Goal: Task Accomplishment & Management: Complete application form

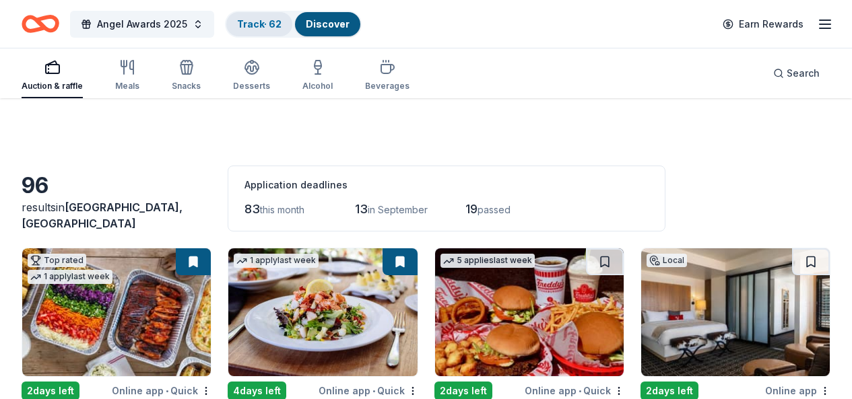
scroll to position [2000, 0]
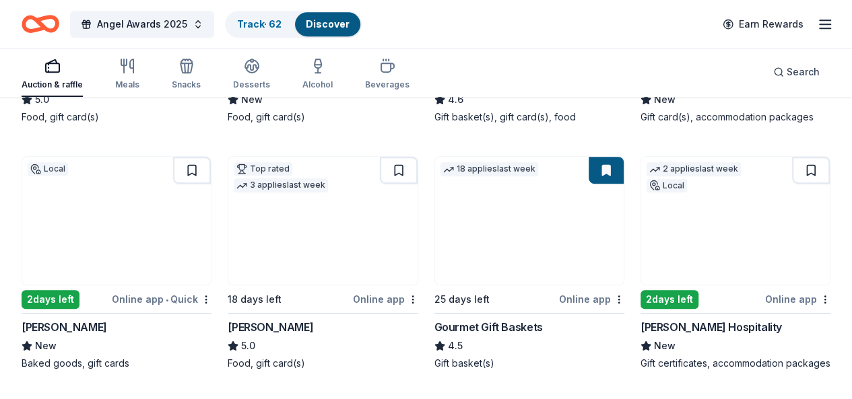
scroll to position [380, 0]
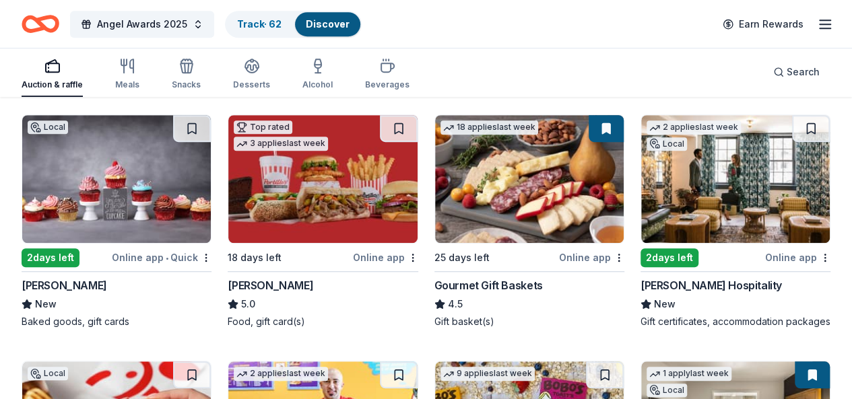
click at [641, 213] on img at bounding box center [735, 179] width 189 height 128
click at [792, 139] on button at bounding box center [811, 128] width 38 height 27
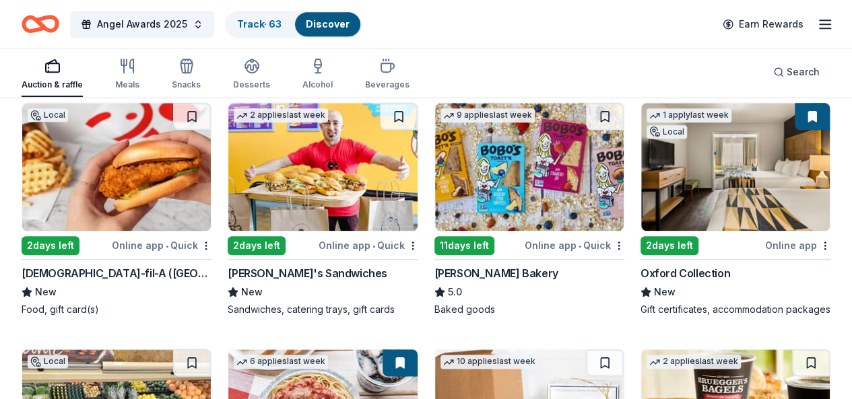
scroll to position [646, 0]
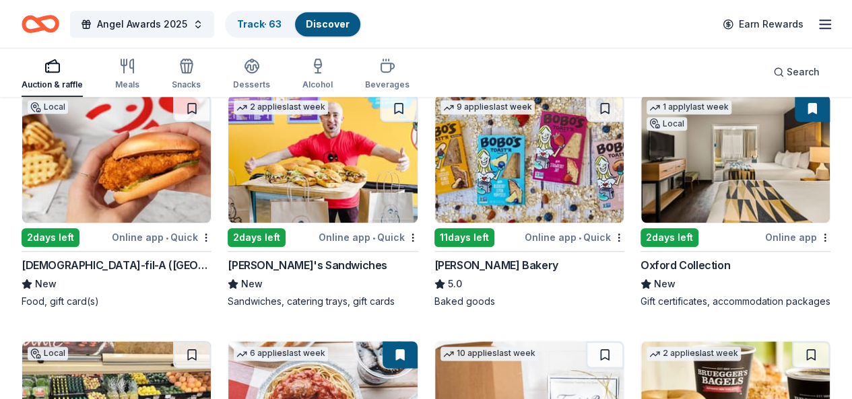
click at [640, 253] on div "1 apply last week Local 2 days left Online app Oxford Collection New Gift certi…" at bounding box center [735, 201] width 190 height 214
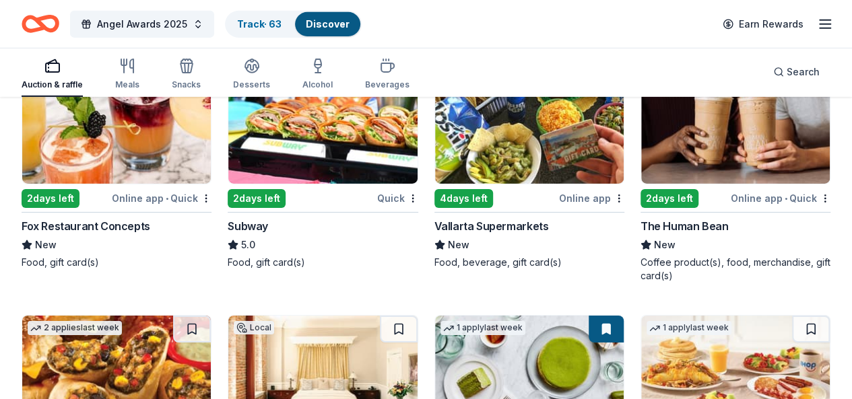
scroll to position [2256, 0]
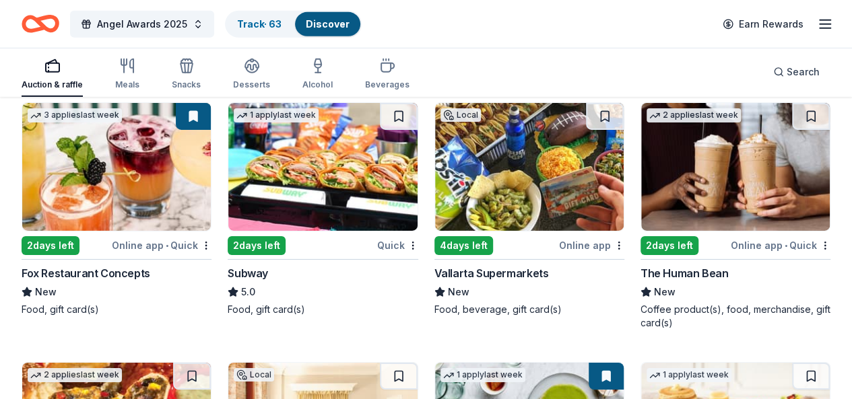
scroll to position [2112, 0]
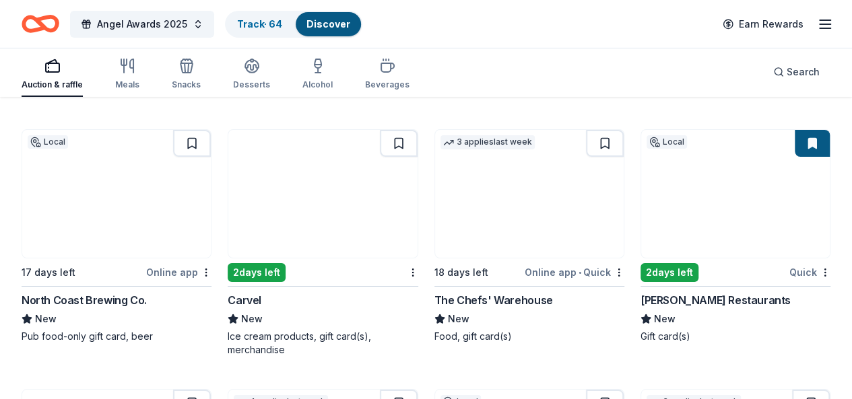
scroll to position [4954, 0]
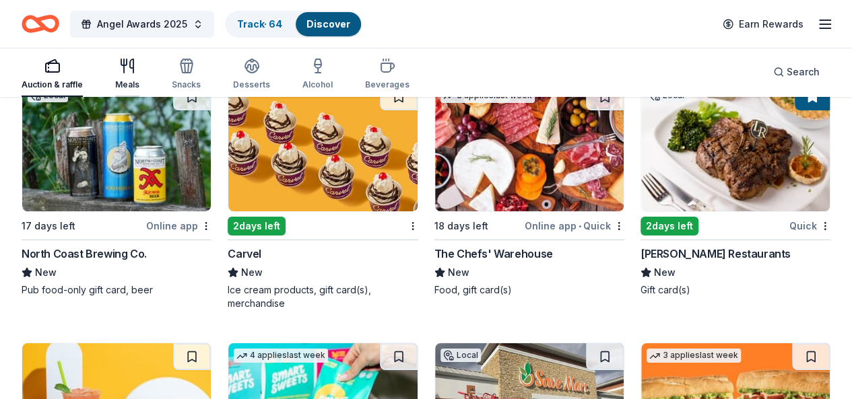
click at [139, 90] on div "Meals" at bounding box center [127, 84] width 24 height 11
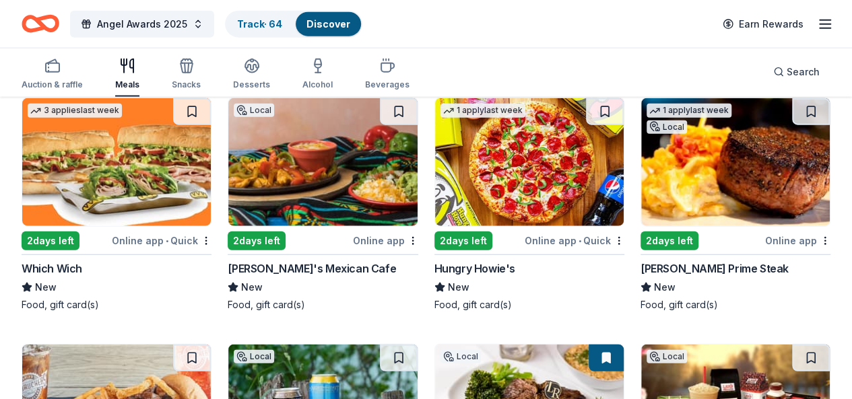
scroll to position [4175, 0]
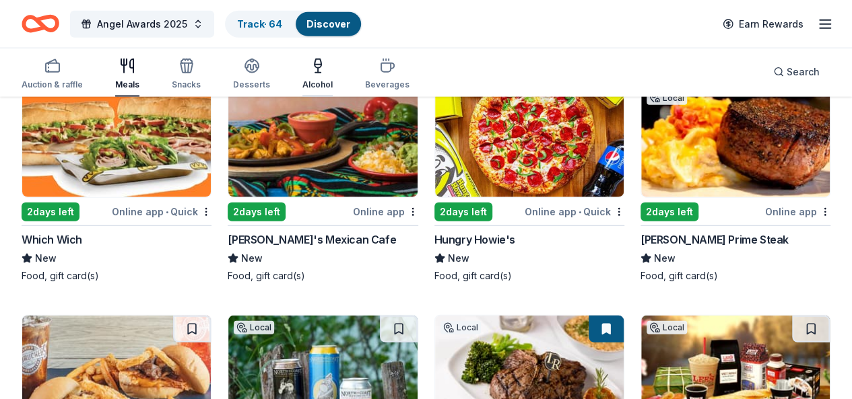
click at [324, 81] on div "Alcohol" at bounding box center [317, 84] width 30 height 11
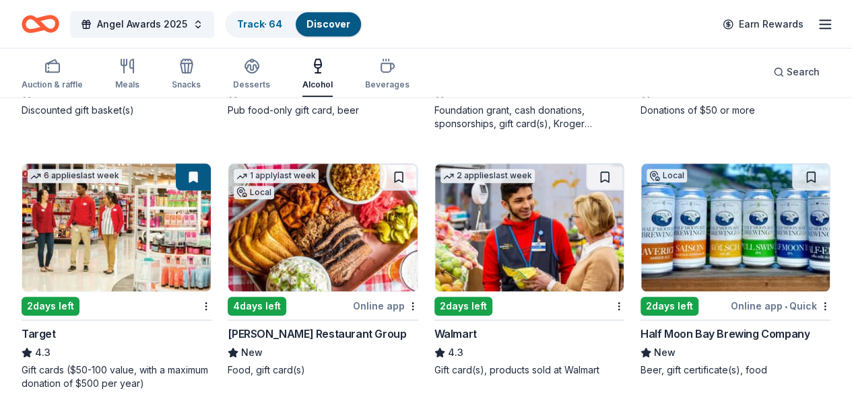
scroll to position [607, 0]
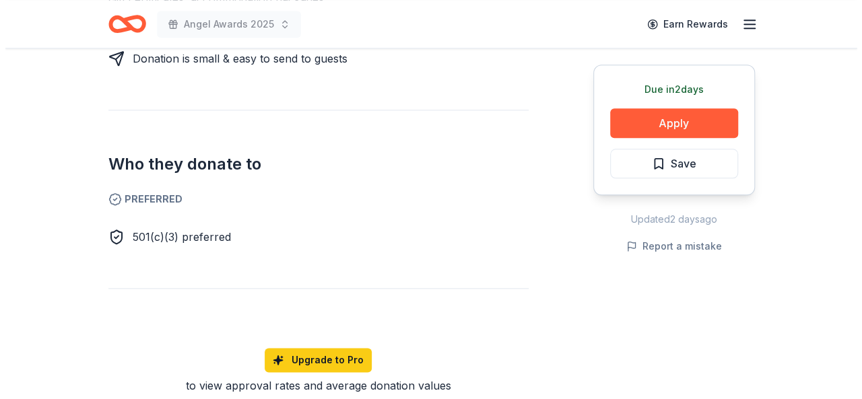
scroll to position [698, 0]
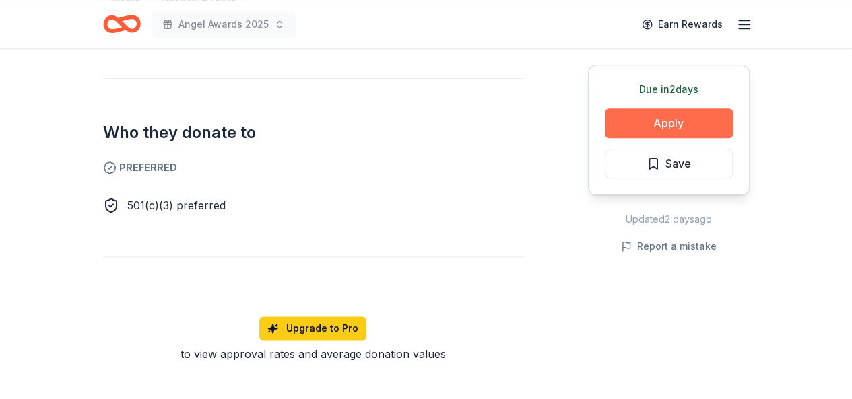
click at [682, 118] on button "Apply" at bounding box center [669, 123] width 128 height 30
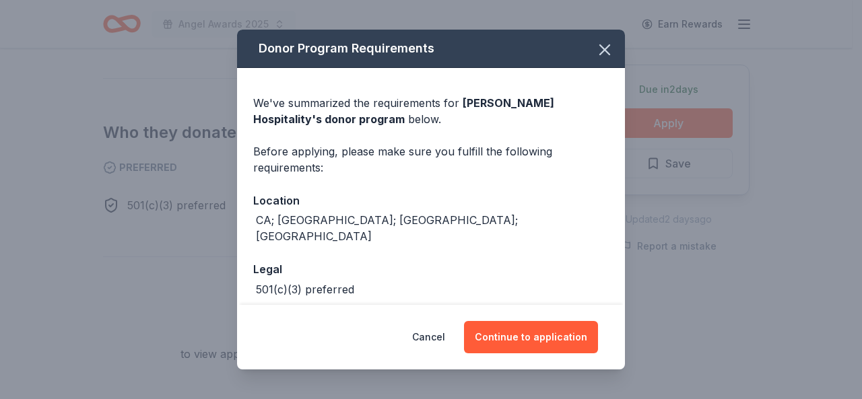
scroll to position [47, 0]
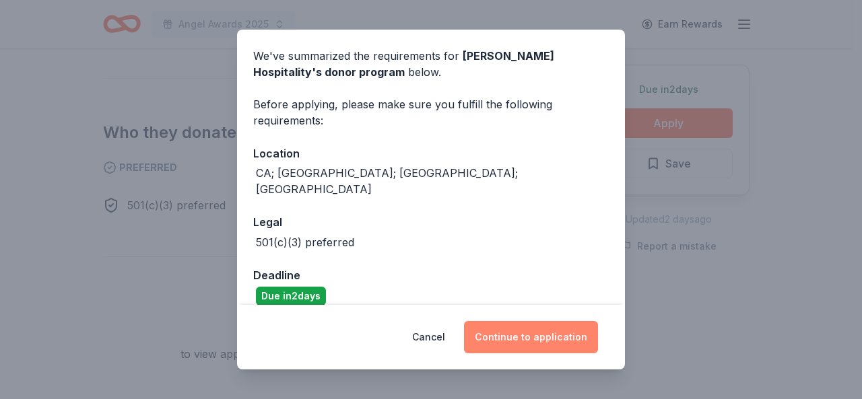
click at [506, 337] on button "Continue to application" at bounding box center [531, 337] width 134 height 32
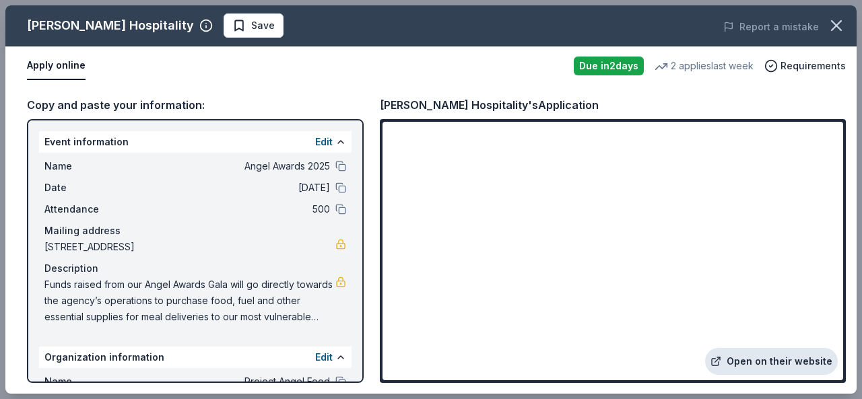
click at [731, 362] on link "Open on their website" at bounding box center [771, 361] width 133 height 27
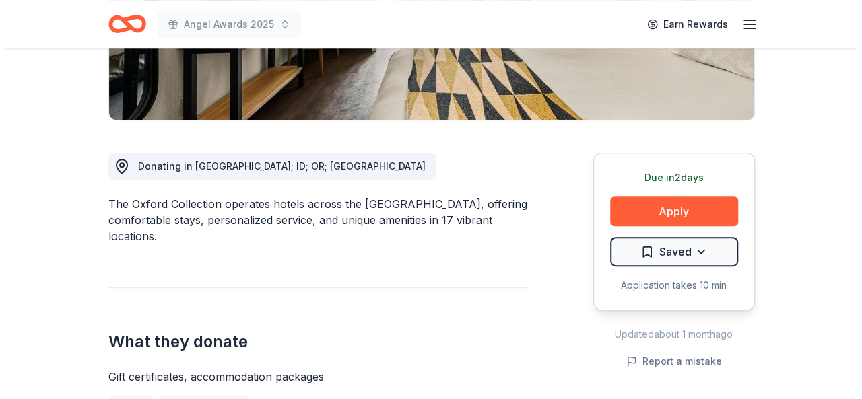
scroll to position [353, 0]
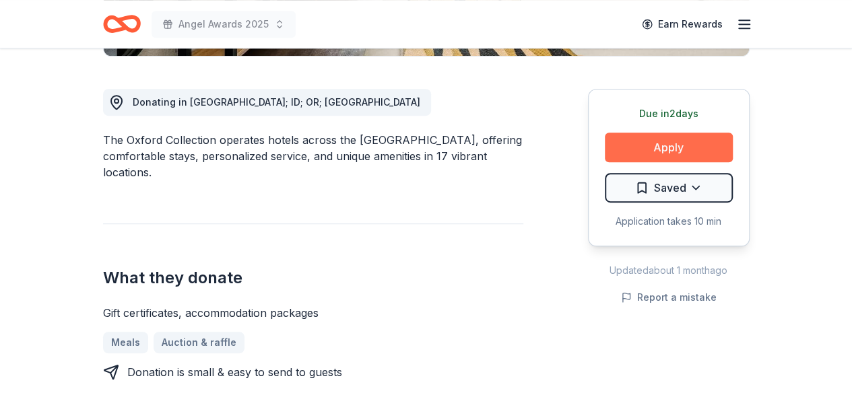
click at [661, 156] on button "Apply" at bounding box center [669, 148] width 128 height 30
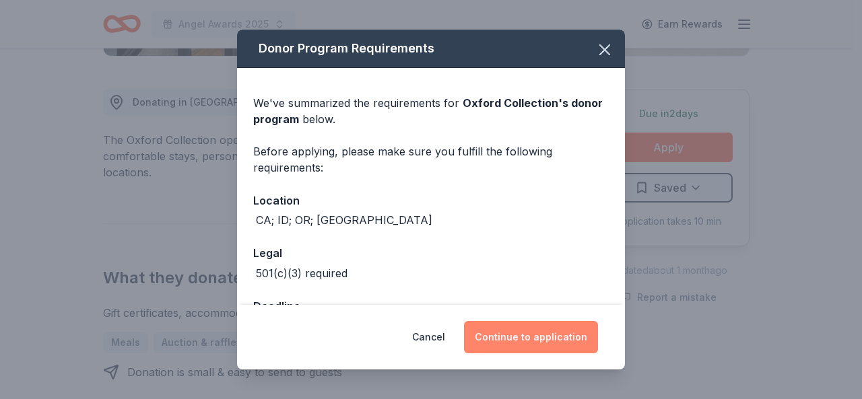
click at [491, 339] on button "Continue to application" at bounding box center [531, 337] width 134 height 32
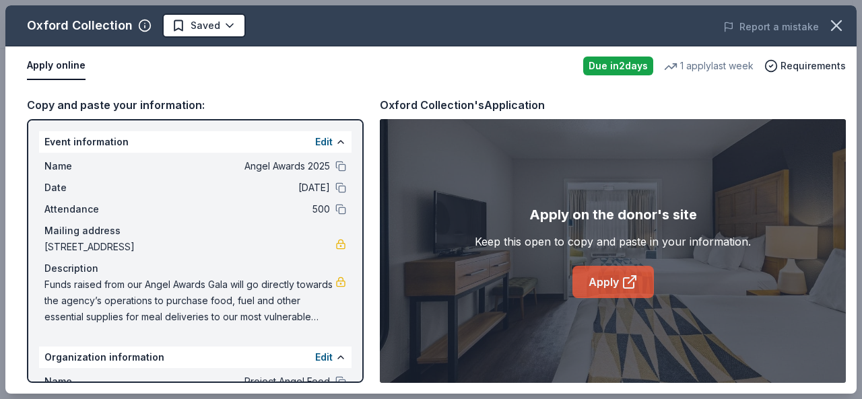
click at [602, 289] on link "Apply" at bounding box center [612, 282] width 81 height 32
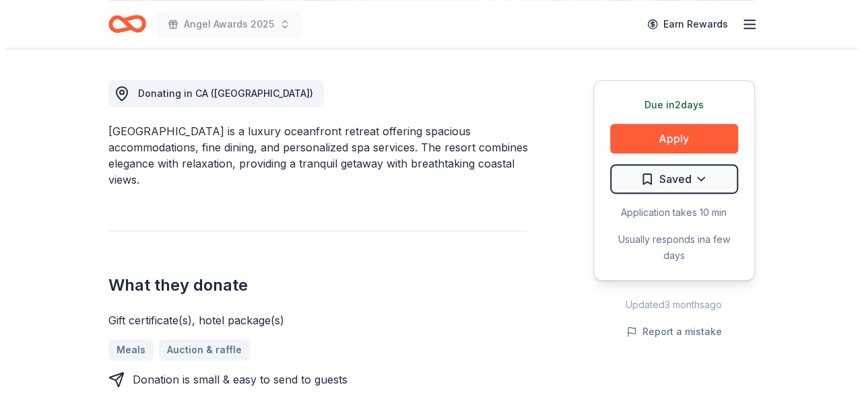
scroll to position [376, 0]
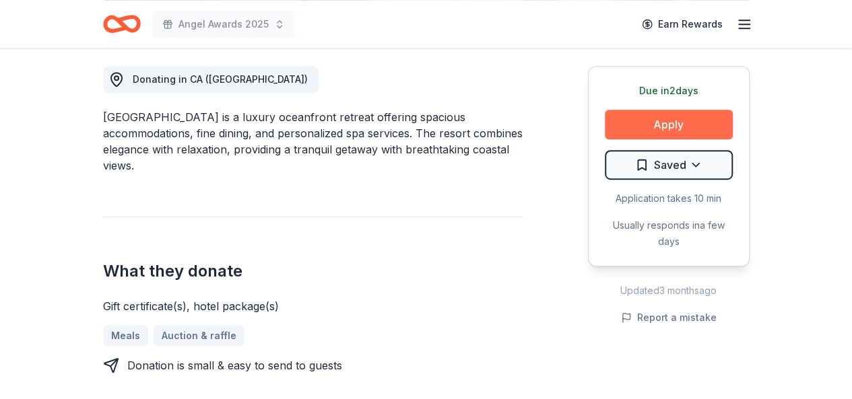
click at [684, 131] on button "Apply" at bounding box center [669, 125] width 128 height 30
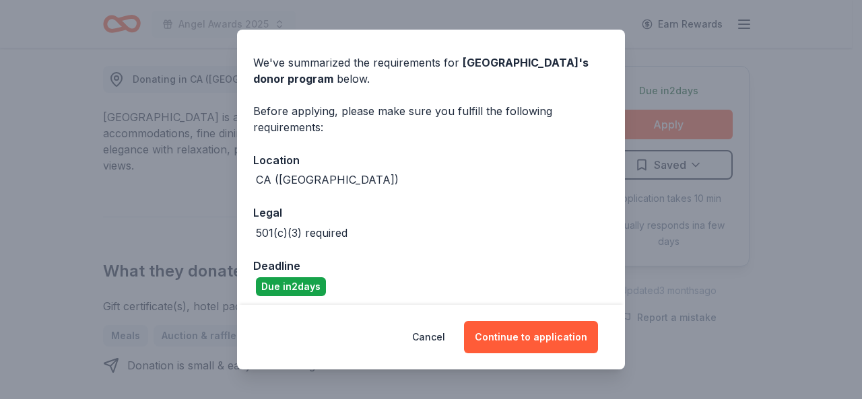
scroll to position [47, 0]
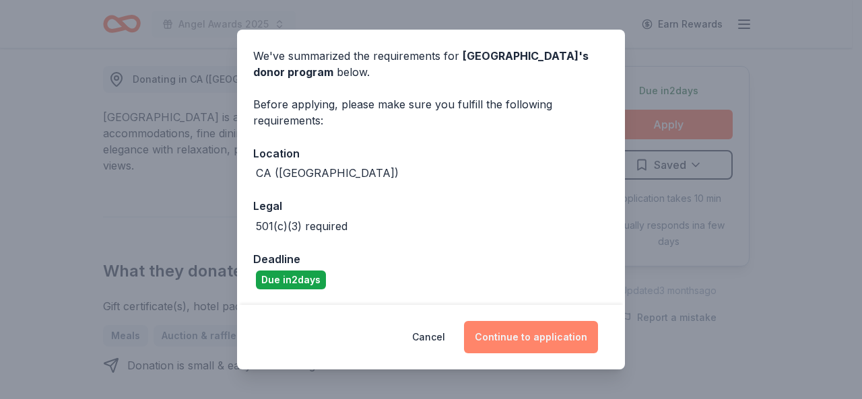
click at [528, 339] on button "Continue to application" at bounding box center [531, 337] width 134 height 32
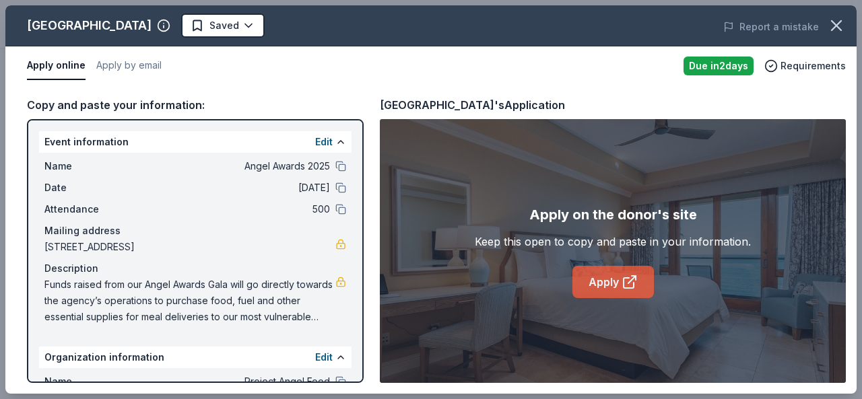
click at [601, 283] on link "Apply" at bounding box center [612, 282] width 81 height 32
